Goal: Task Accomplishment & Management: Manage account settings

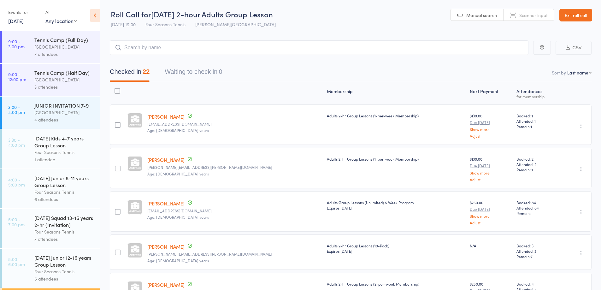
click at [571, 17] on link "Exit roll call" at bounding box center [575, 15] width 33 height 13
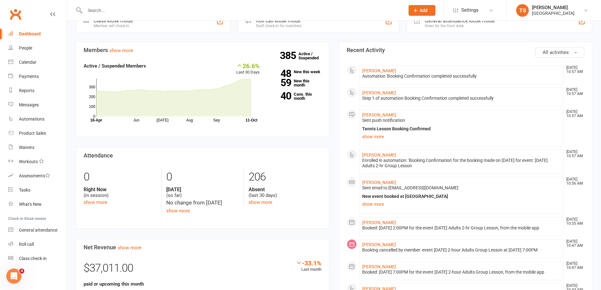
scroll to position [189, 0]
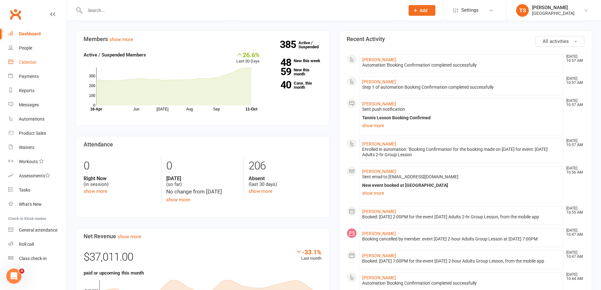
click at [31, 61] on div "Calendar" at bounding box center [28, 62] width 18 height 5
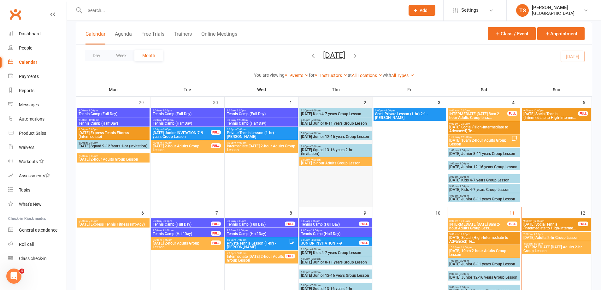
scroll to position [95, 0]
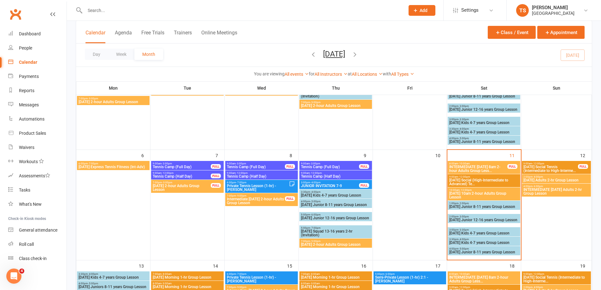
click at [548, 164] on span "9:00am - 12:00pm" at bounding box center [550, 163] width 55 height 3
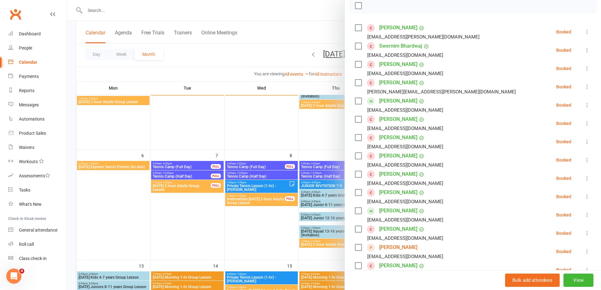
click at [104, 11] on div at bounding box center [334, 145] width 534 height 290
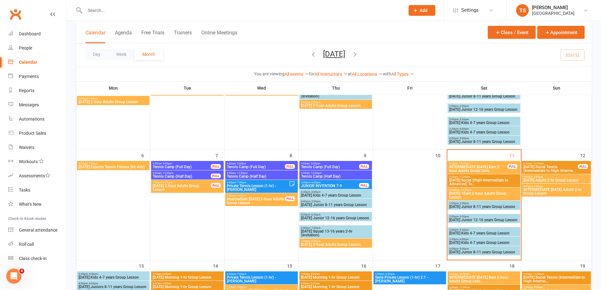
click at [95, 10] on input "text" at bounding box center [241, 10] width 317 height 9
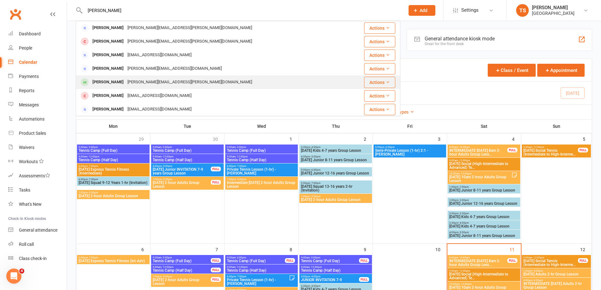
scroll to position [0, 0]
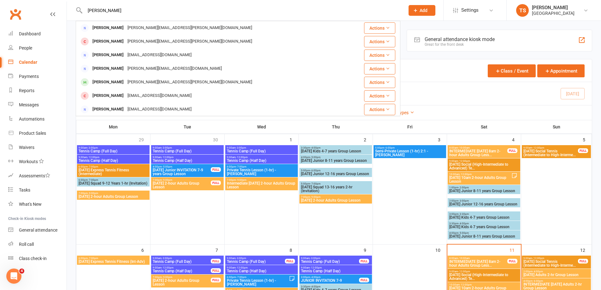
type input "Michael Bruce"
click at [29, 62] on div "Calendar" at bounding box center [28, 62] width 18 height 5
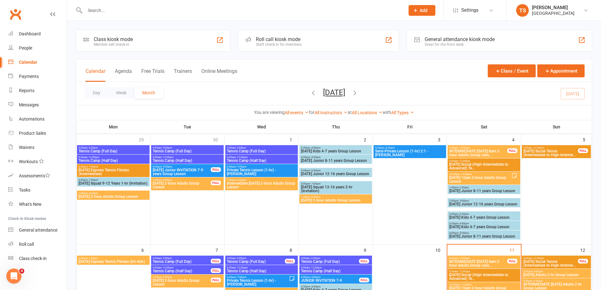
click at [552, 152] on span "Sunday Social Tennis (Intermediate to High-Interme..." at bounding box center [550, 153] width 55 height 8
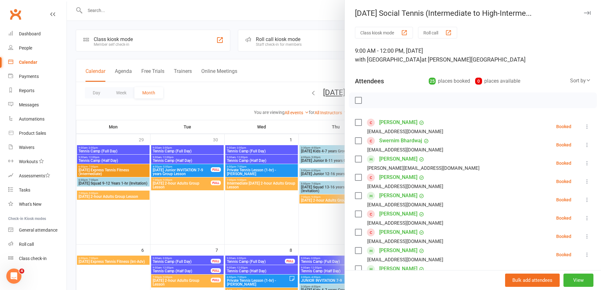
click at [101, 6] on div at bounding box center [334, 145] width 534 height 290
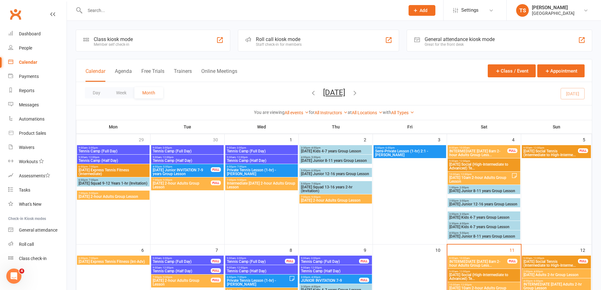
click at [94, 9] on input "text" at bounding box center [241, 10] width 317 height 9
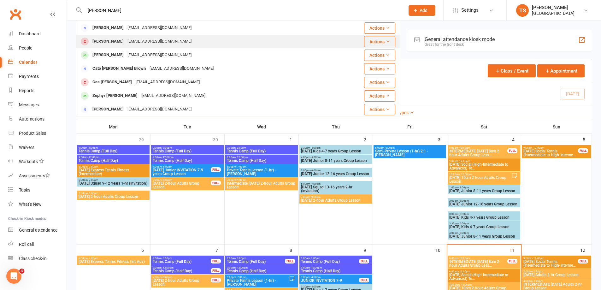
type input "[PERSON_NAME]"
click at [143, 41] on div "tonystrachan@ozemail.com.au" at bounding box center [160, 41] width 68 height 9
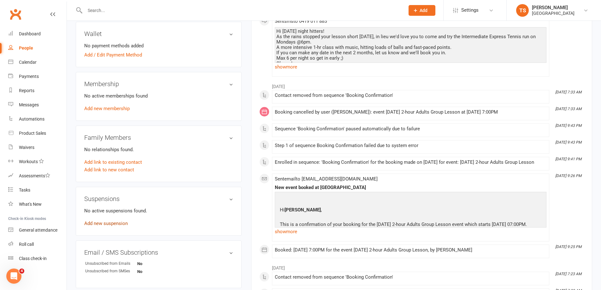
scroll to position [158, 0]
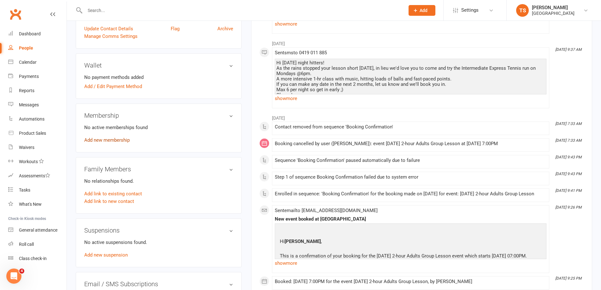
click at [103, 141] on link "Add new membership" at bounding box center [106, 140] width 45 height 6
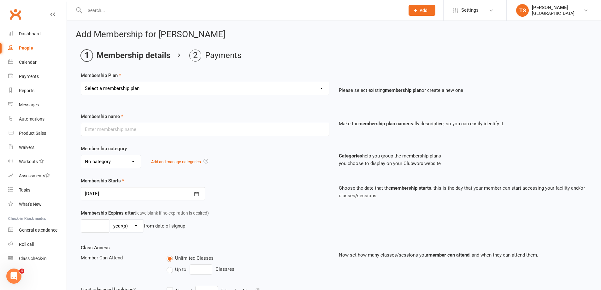
click at [321, 89] on select "Select a membership plan Create new Membership Plan Trial Junior Group Lesson (…" at bounding box center [205, 88] width 248 height 13
click at [271, 63] on main "Membership details Payments Membership Plan Select a membership plan Create new…" at bounding box center [334, 205] width 516 height 310
click at [99, 11] on input "text" at bounding box center [241, 10] width 317 height 9
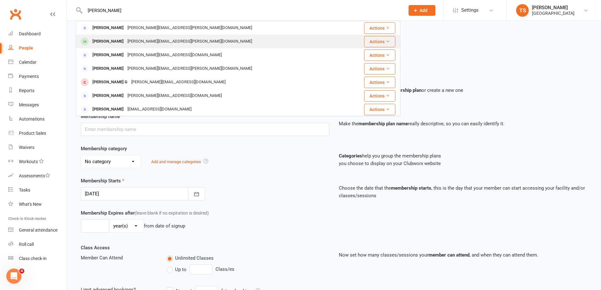
type input "Broughton"
click at [113, 42] on div "James Broughton" at bounding box center [108, 41] width 35 height 9
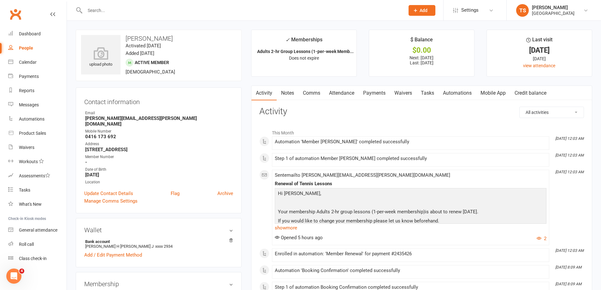
click at [377, 93] on link "Payments" at bounding box center [374, 93] width 31 height 15
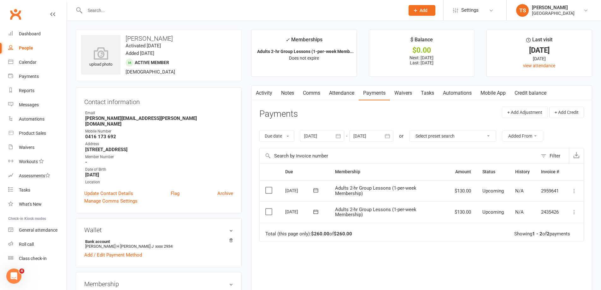
click at [315, 136] on div at bounding box center [322, 135] width 44 height 11
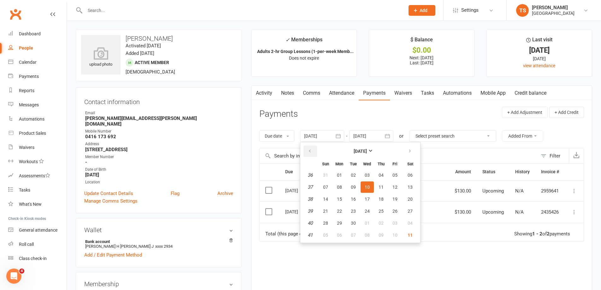
click at [309, 149] on icon "button" at bounding box center [309, 151] width 4 height 5
click at [308, 149] on icon "button" at bounding box center [309, 151] width 4 height 5
click at [326, 185] on span "08" at bounding box center [325, 186] width 5 height 5
type input "08 Jun 2025"
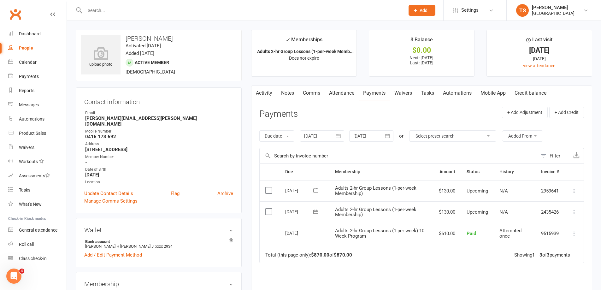
click at [341, 94] on link "Attendance" at bounding box center [342, 93] width 34 height 15
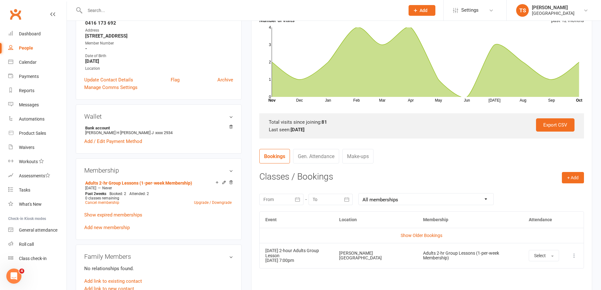
scroll to position [158, 0]
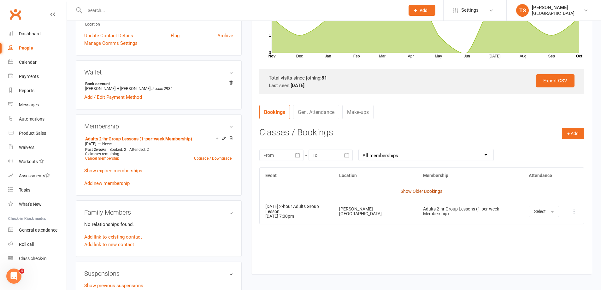
click at [417, 189] on link "Show Older Bookings" at bounding box center [422, 191] width 42 height 5
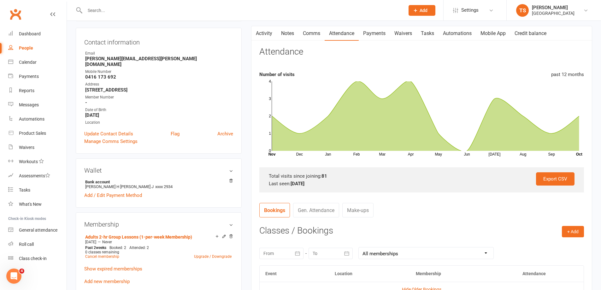
scroll to position [0, 0]
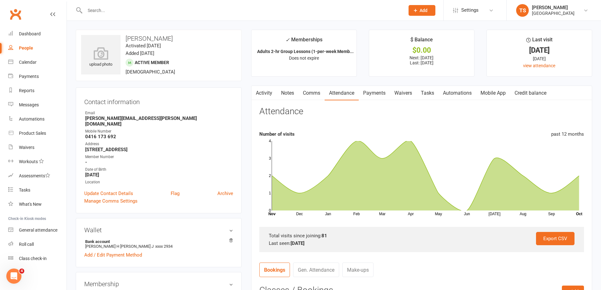
click at [381, 93] on link "Payments" at bounding box center [374, 93] width 31 height 15
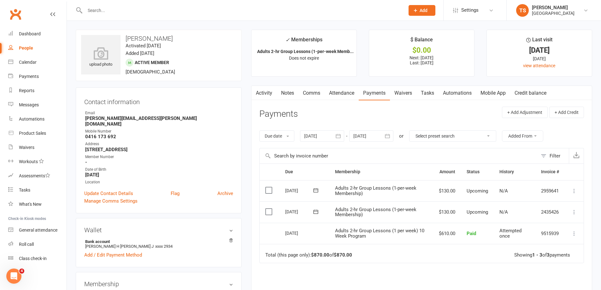
click at [575, 213] on icon at bounding box center [574, 212] width 6 height 6
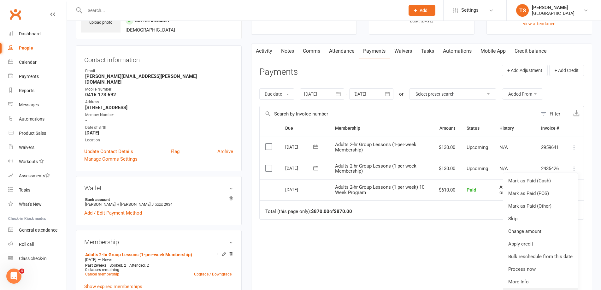
scroll to position [95, 0]
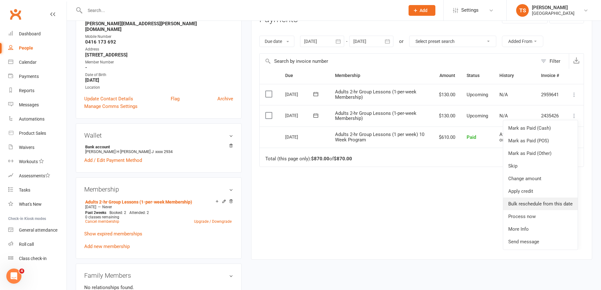
click at [519, 204] on link "Bulk reschedule from this date" at bounding box center [540, 203] width 74 height 13
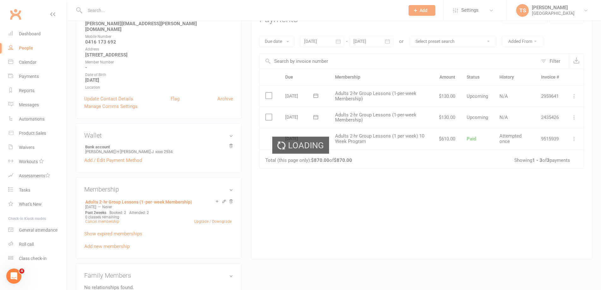
scroll to position [0, 0]
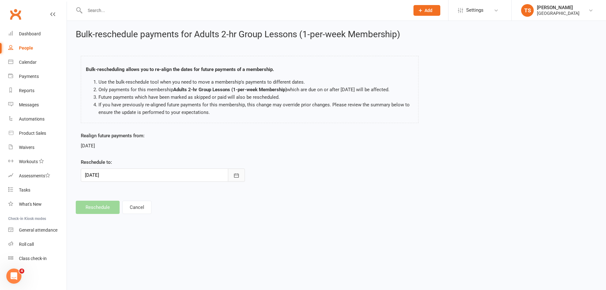
click at [235, 174] on icon "button" at bounding box center [236, 175] width 6 height 6
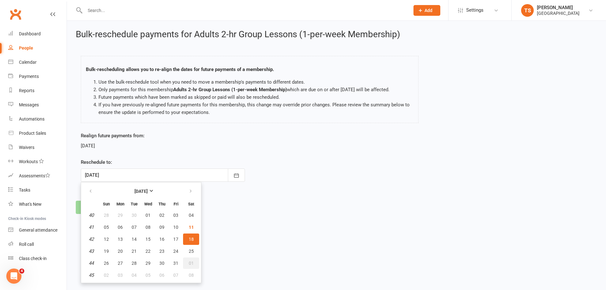
click at [187, 261] on button "01" at bounding box center [191, 262] width 16 height 11
type input "01 Nov 2025"
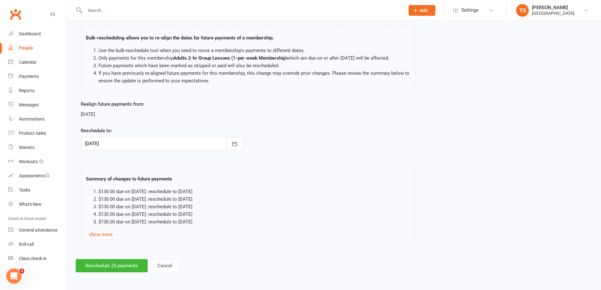
scroll to position [32, 0]
click at [100, 270] on button "Reschedule 25 payments" at bounding box center [112, 265] width 72 height 13
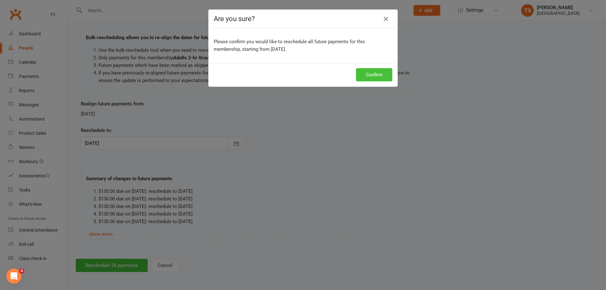
click at [375, 73] on button "Confirm" at bounding box center [374, 74] width 36 height 13
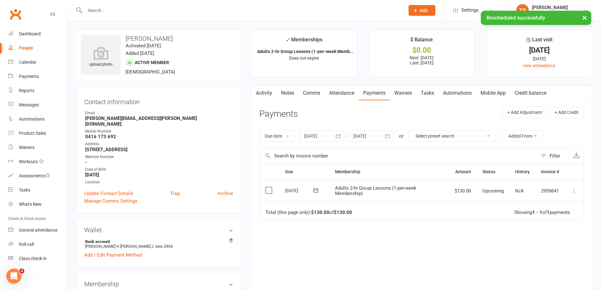
click at [286, 93] on link "Notes" at bounding box center [288, 93] width 22 height 15
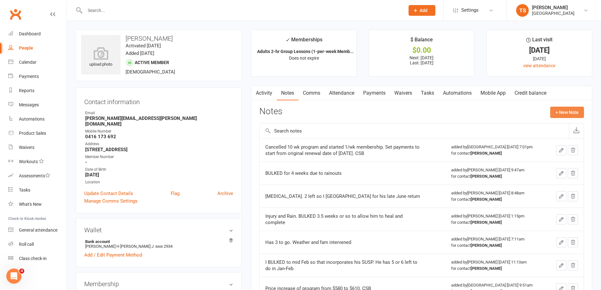
click at [568, 114] on button "+ New Note" at bounding box center [567, 112] width 34 height 11
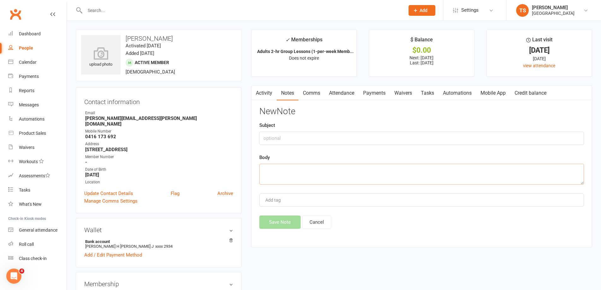
click at [263, 171] on textarea at bounding box center [421, 174] width 325 height 21
type textarea "7 done only so BULKED"
click at [293, 221] on button "Save Note" at bounding box center [279, 221] width 41 height 13
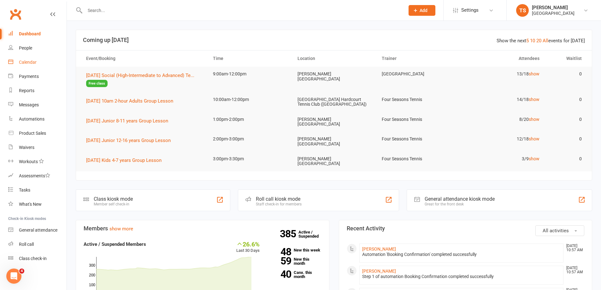
click at [27, 63] on div "Calendar" at bounding box center [28, 62] width 18 height 5
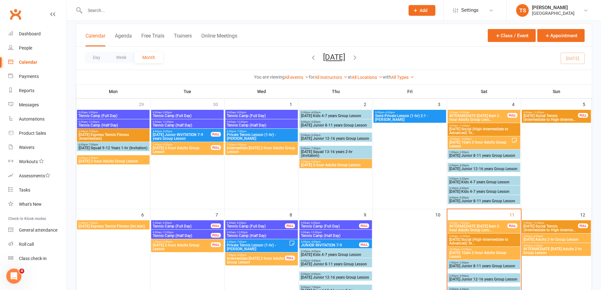
scroll to position [95, 0]
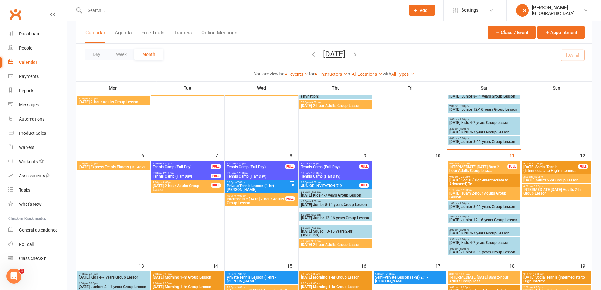
click at [538, 190] on span "INTERMEDIATE Sunday Adults 2-hr Group Lesson" at bounding box center [556, 192] width 67 height 8
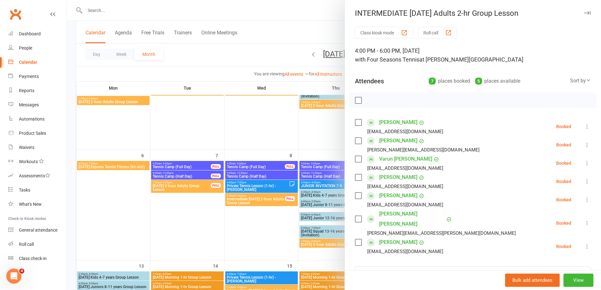
click at [250, 241] on div at bounding box center [334, 145] width 534 height 290
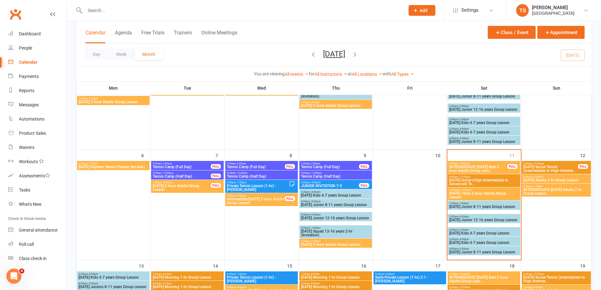
click at [546, 168] on span "Sunday Social Tennis (Intermediate to High-Interme..." at bounding box center [550, 169] width 55 height 8
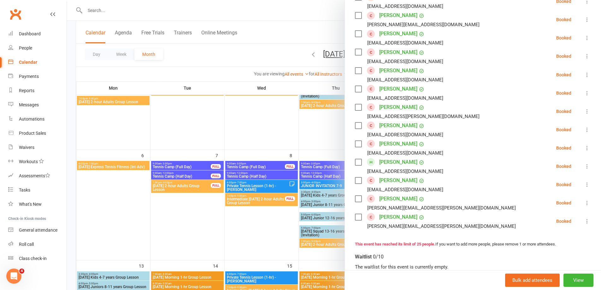
scroll to position [442, 0]
